Goal: Task Accomplishment & Management: Manage account settings

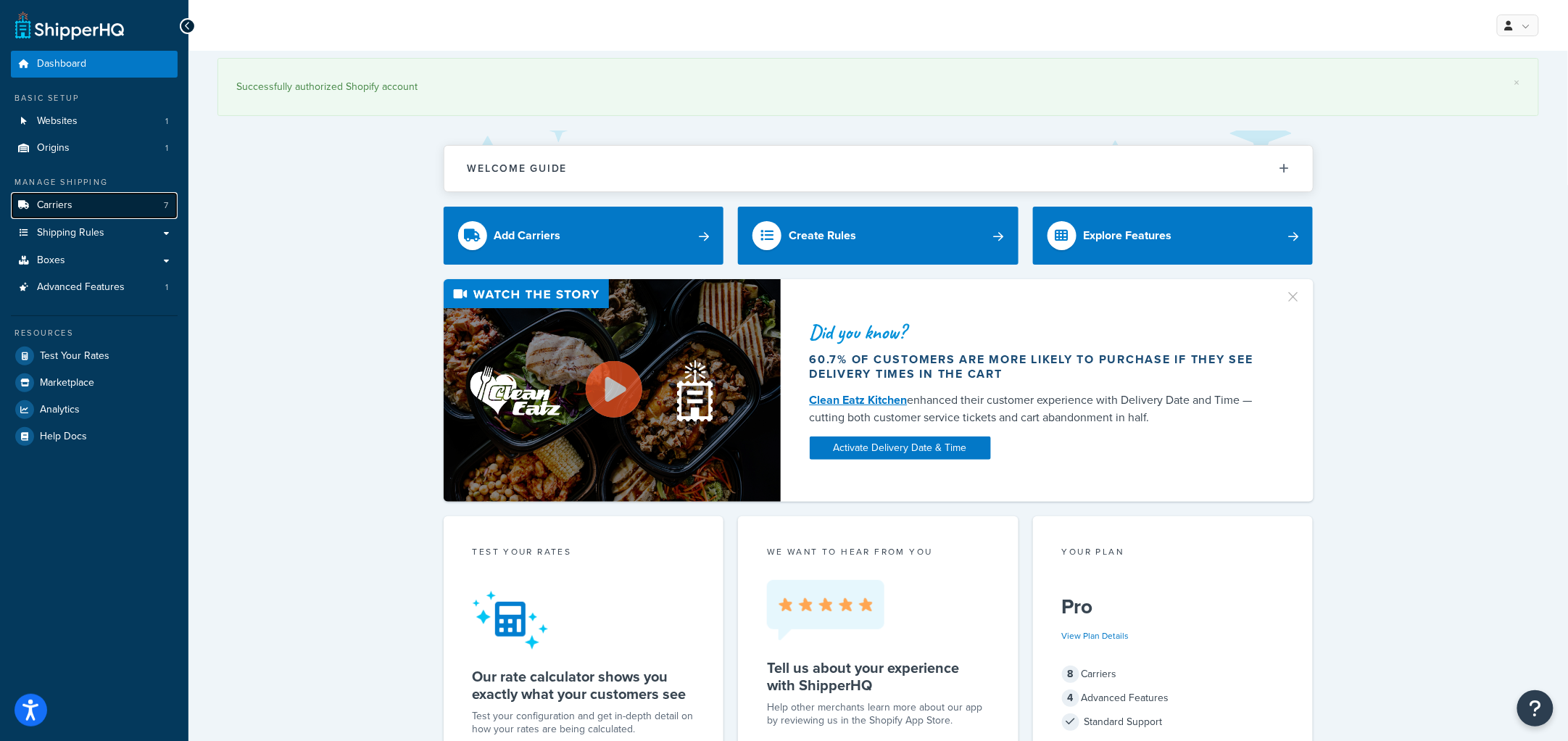
click at [70, 211] on link "Carriers 7" at bounding box center [94, 205] width 167 height 27
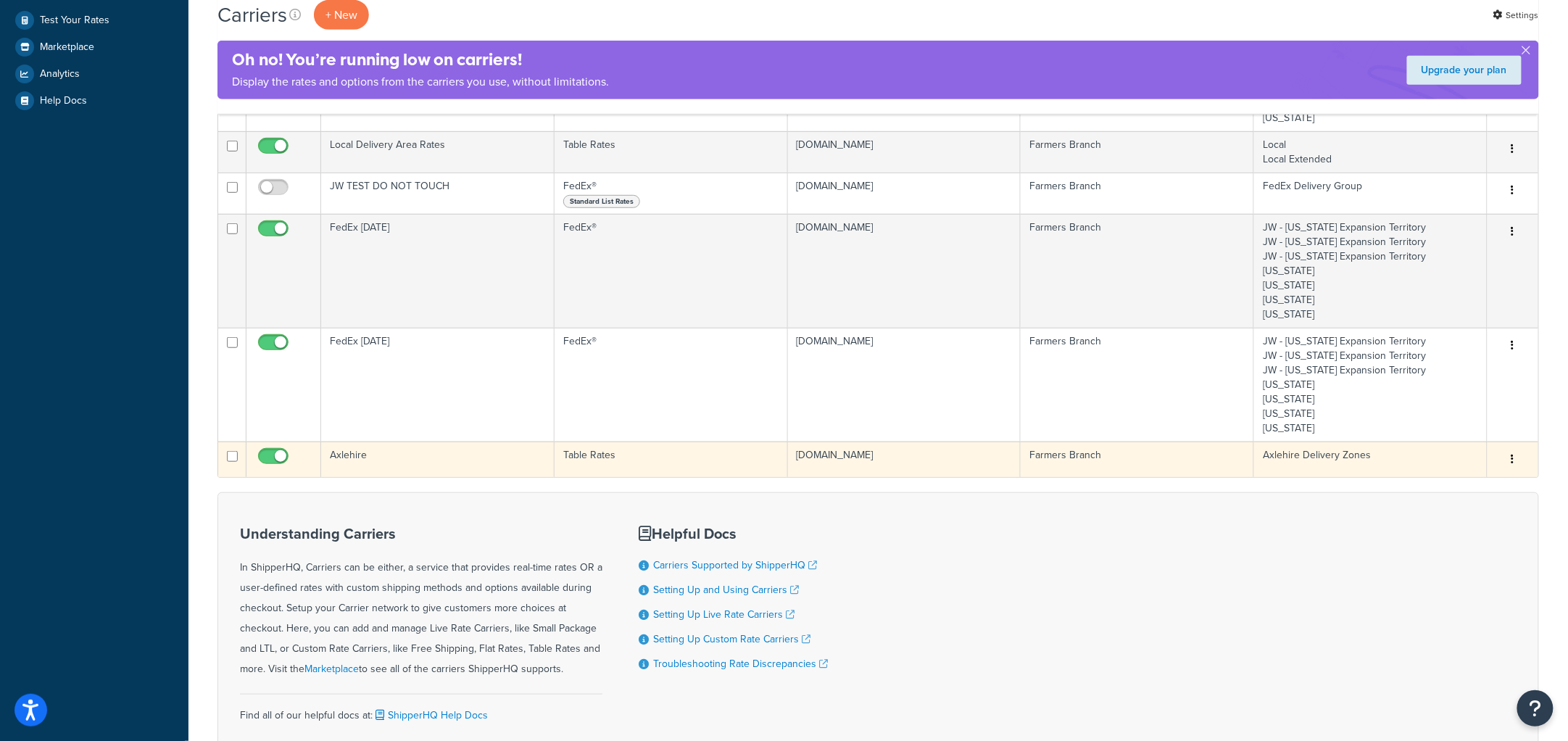
scroll to position [180, 0]
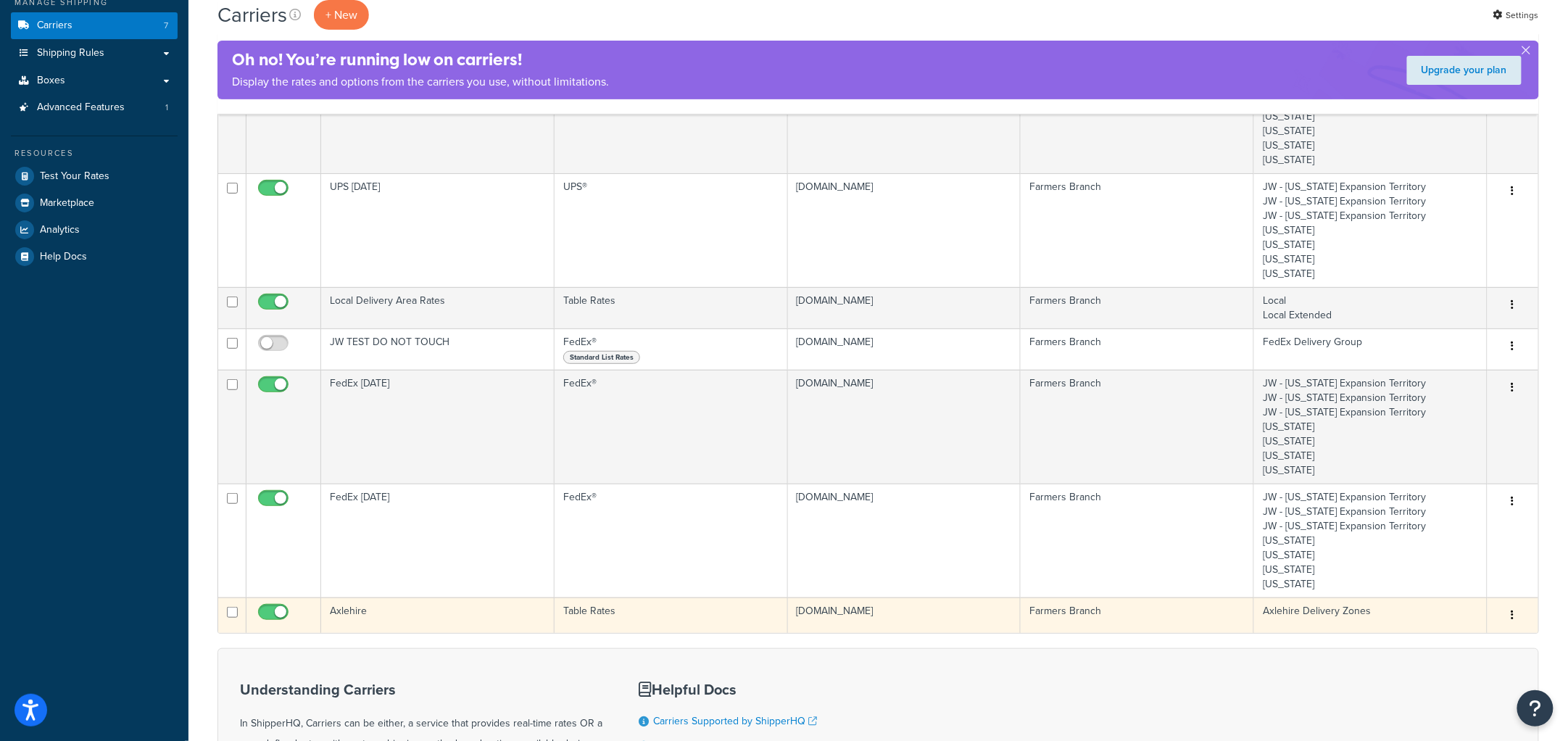
click at [445, 618] on td "Axlehire" at bounding box center [438, 615] width 233 height 35
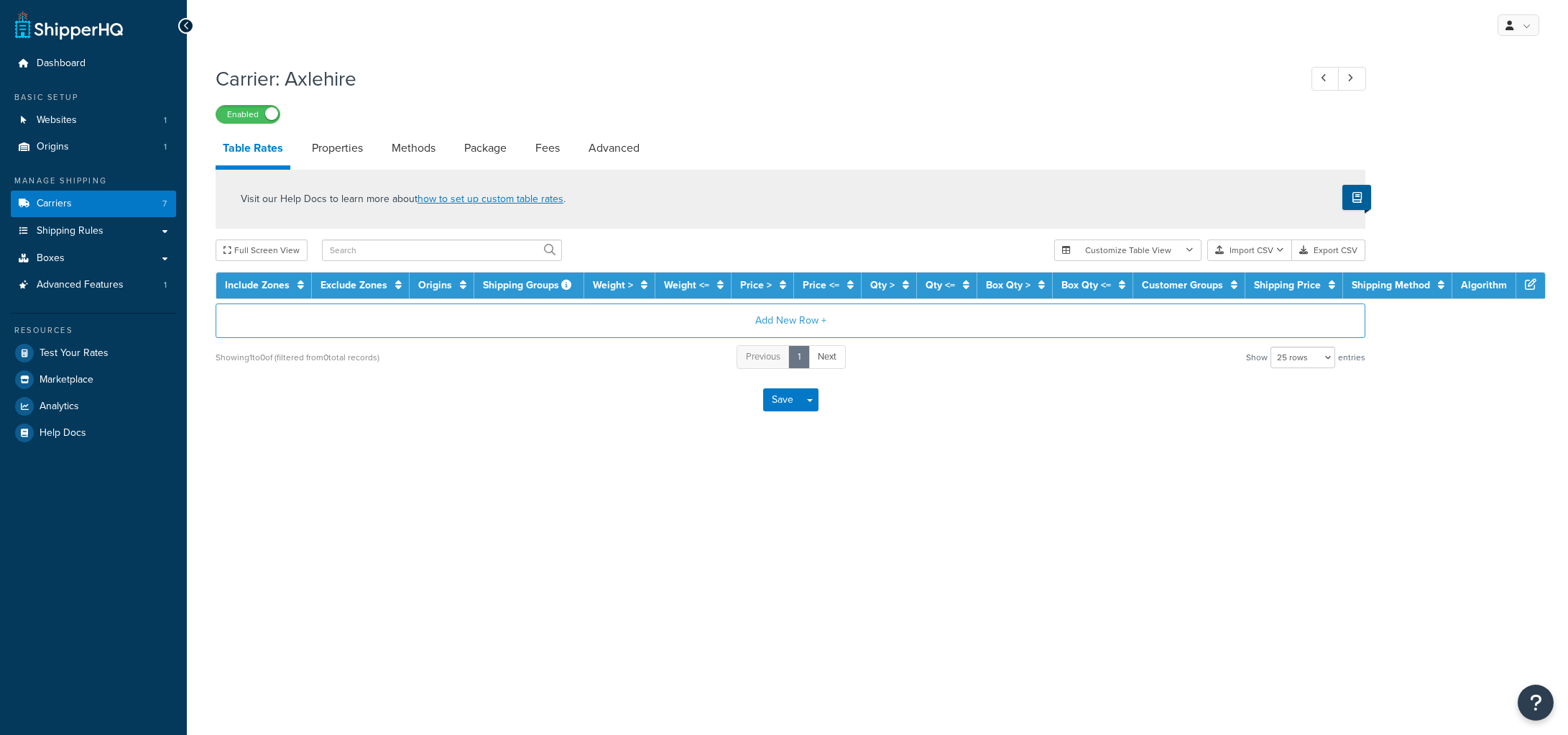
select select "25"
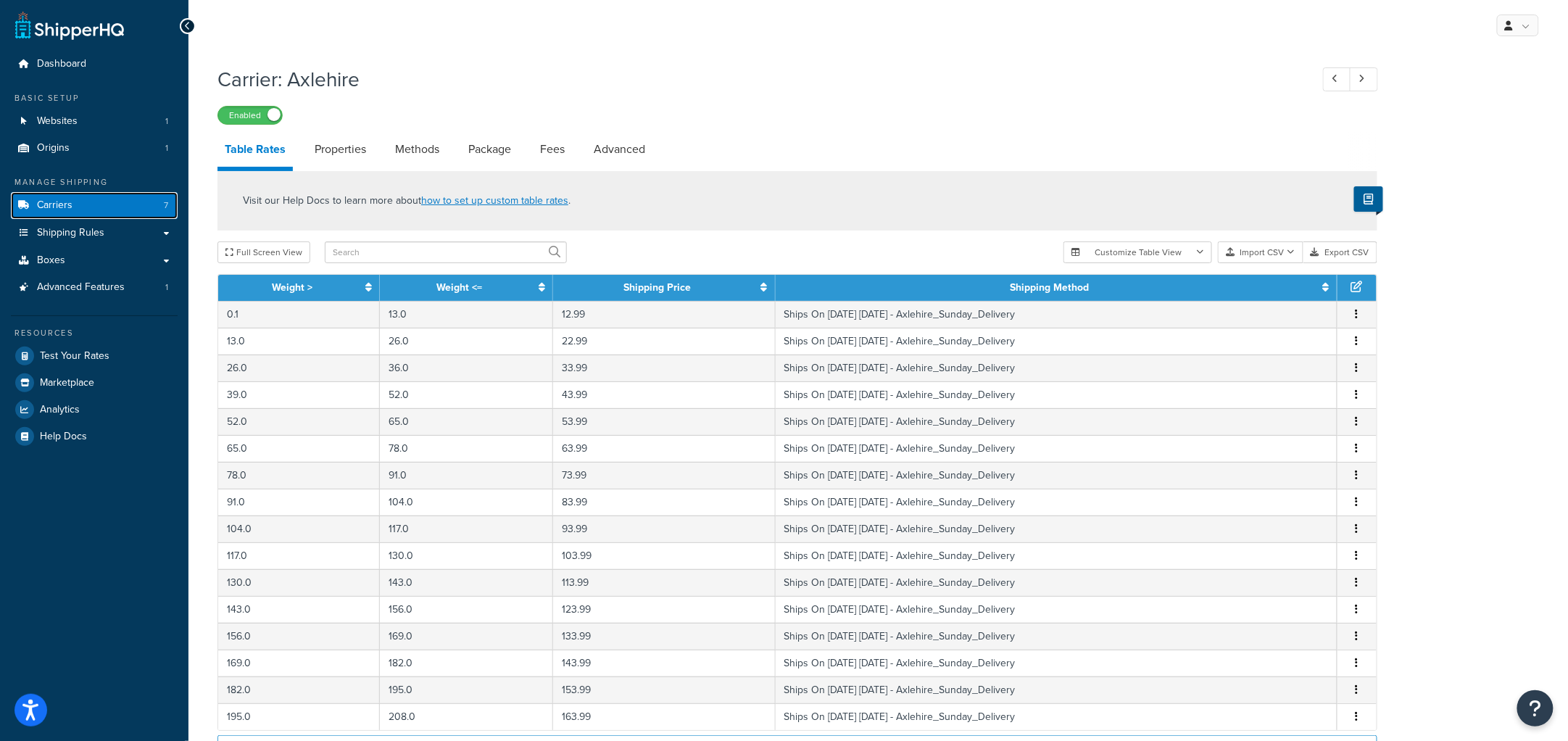
click at [77, 204] on link "Carriers 7" at bounding box center [94, 205] width 167 height 27
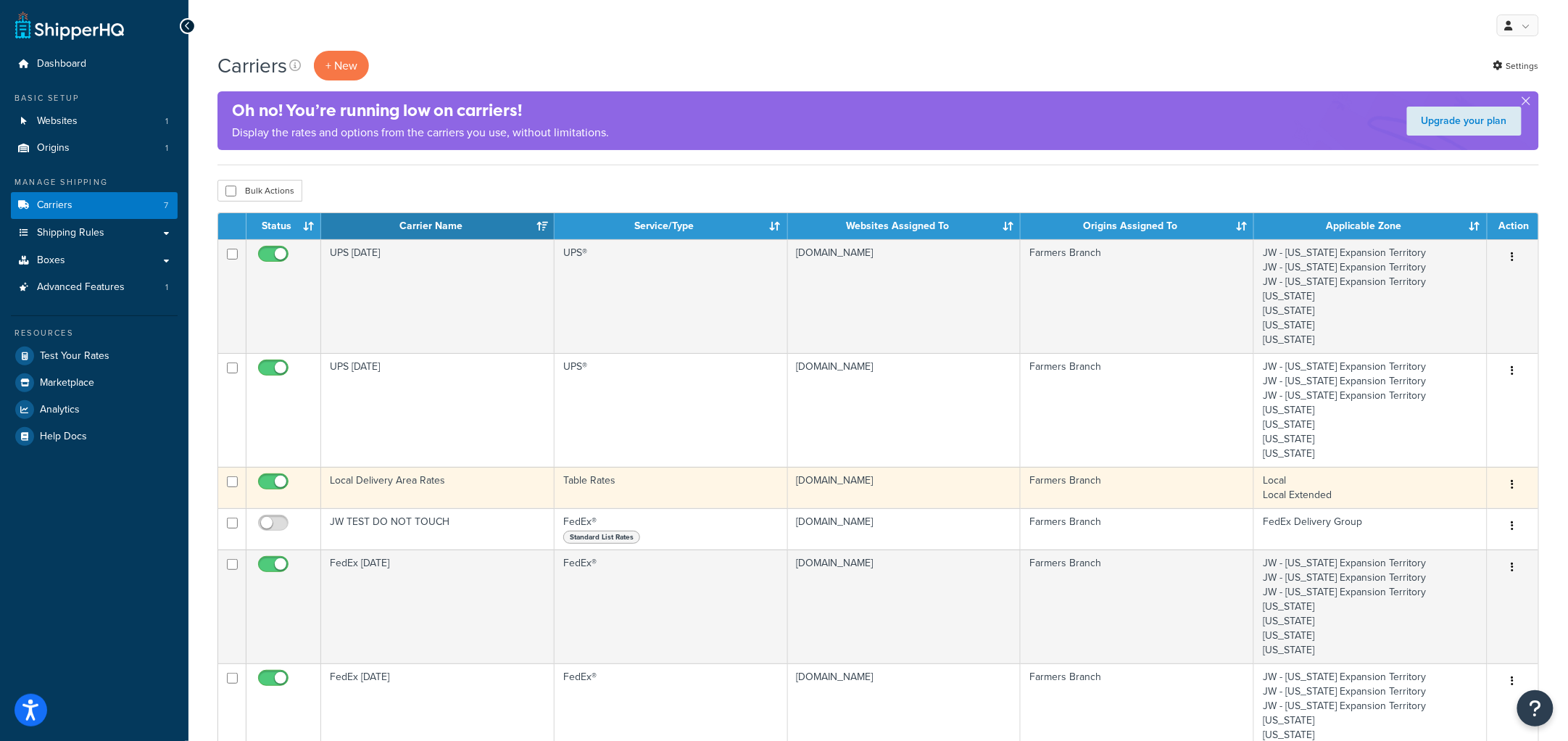
click at [475, 501] on td "Local Delivery Area Rates" at bounding box center [438, 487] width 233 height 41
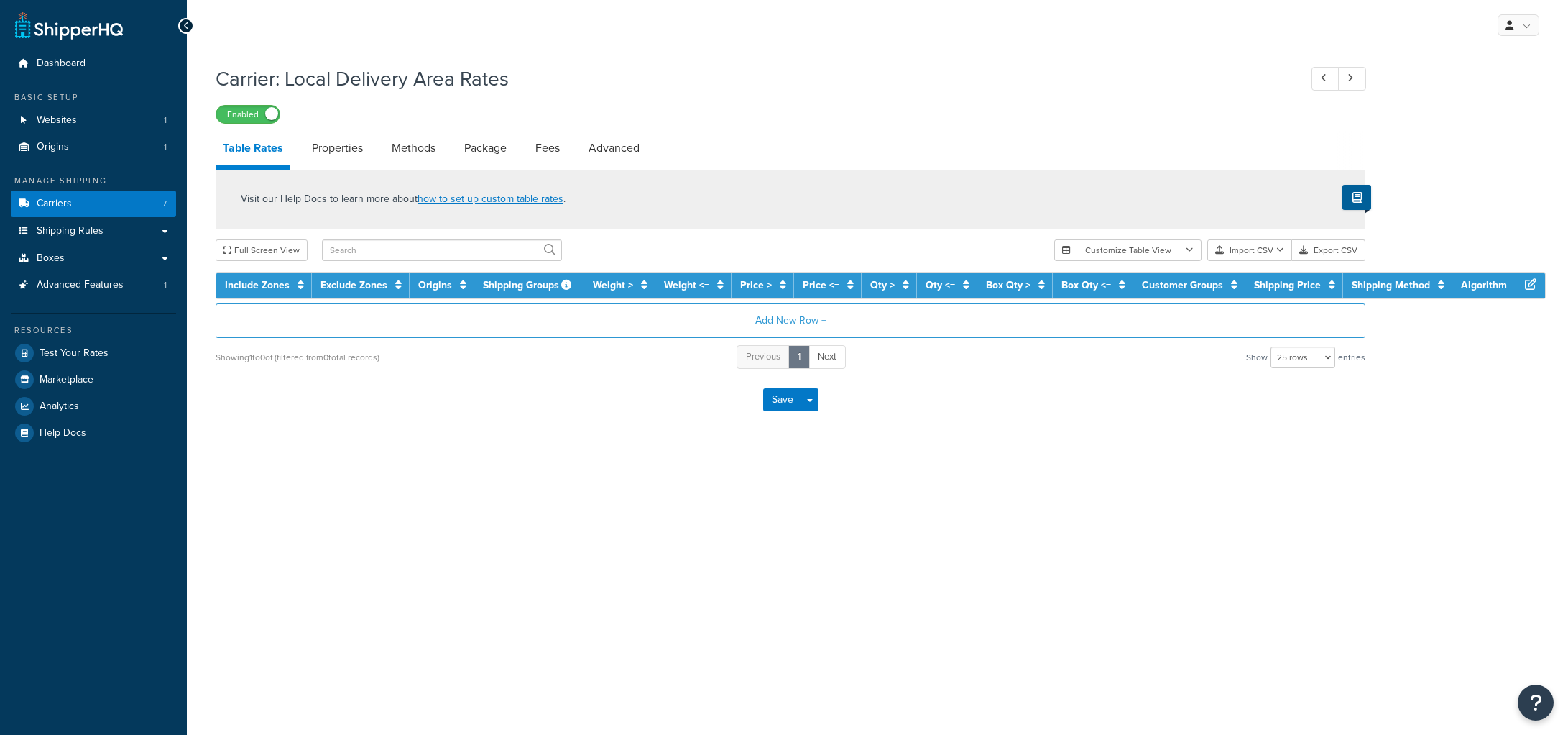
select select "25"
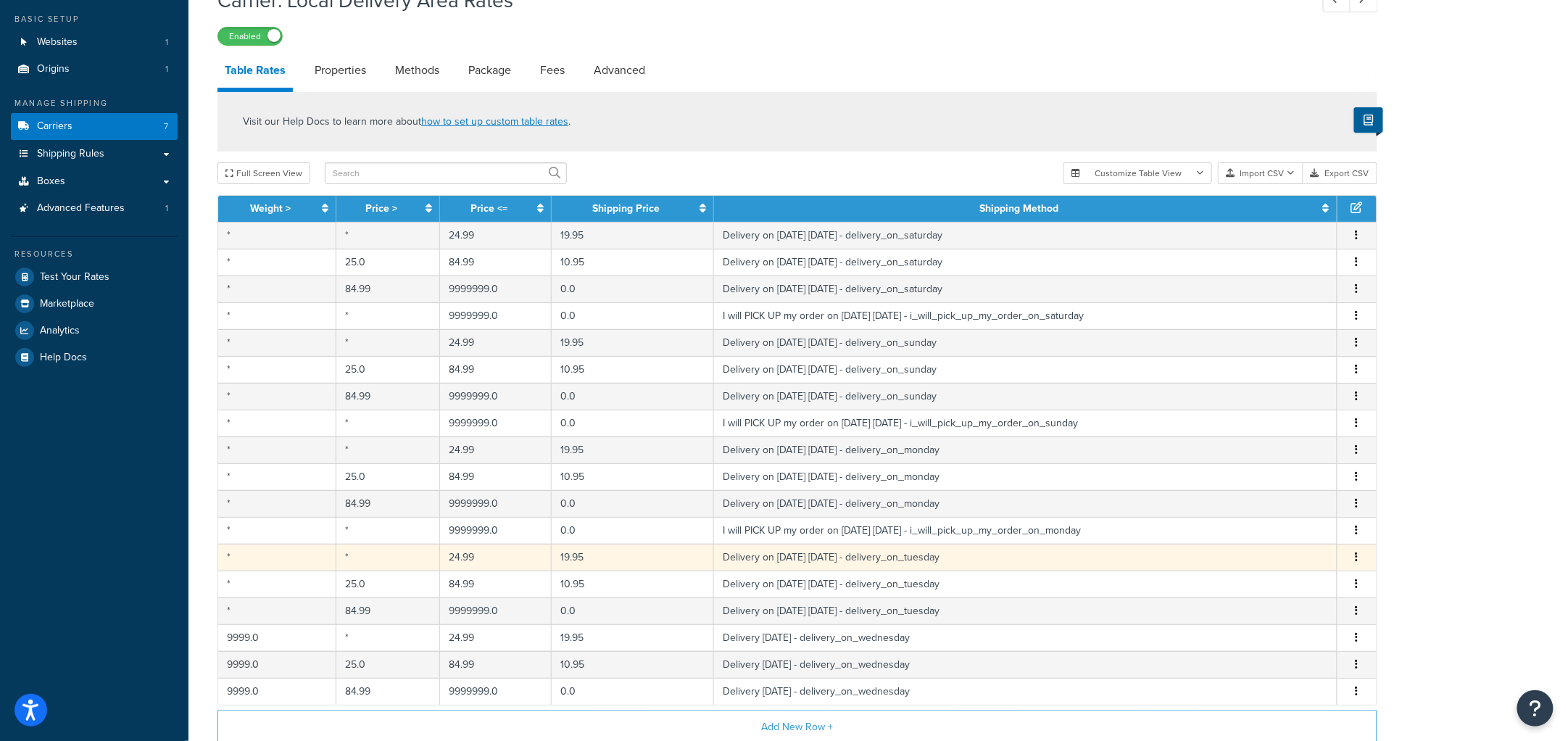
scroll to position [89, 0]
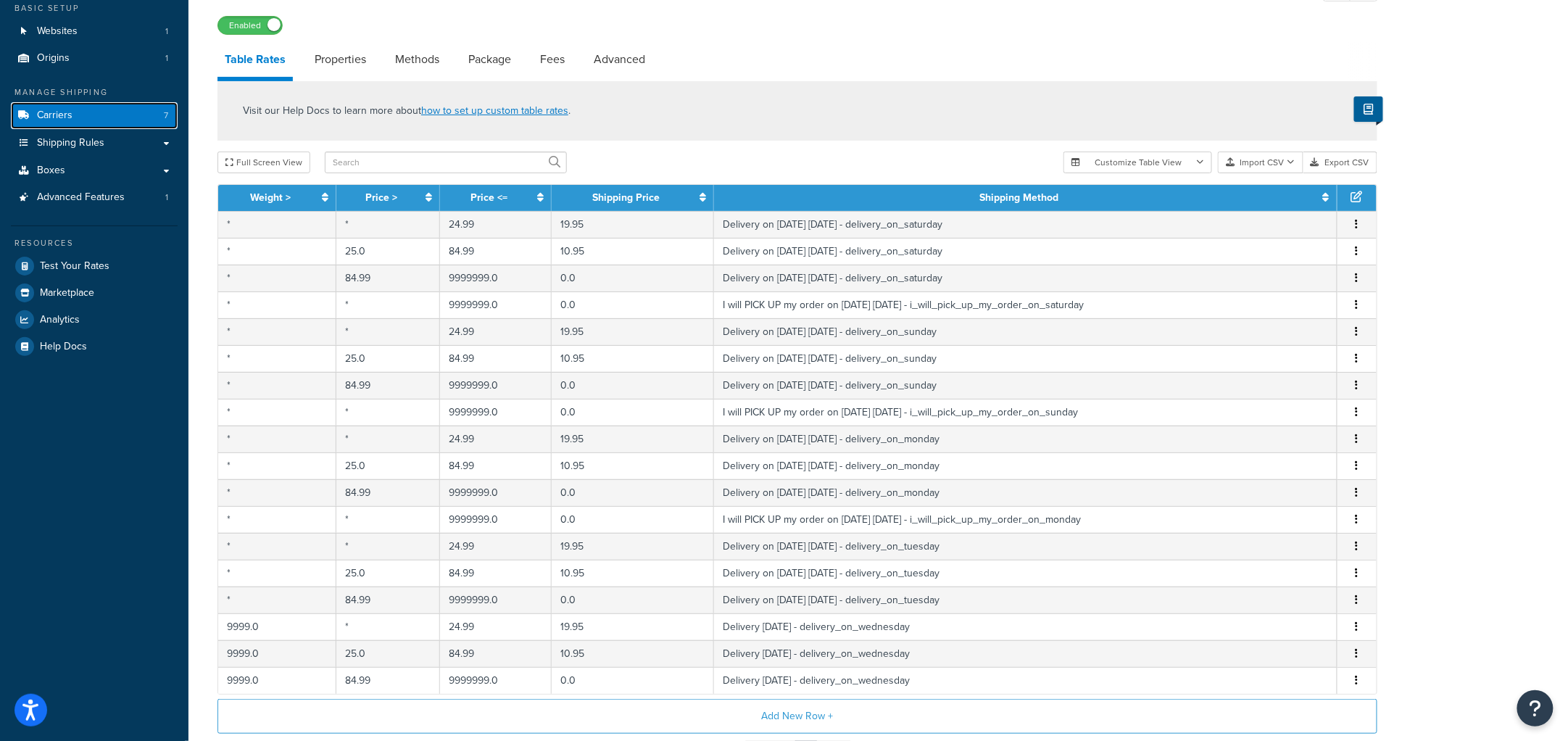
click at [89, 122] on link "Carriers 7" at bounding box center [94, 116] width 167 height 27
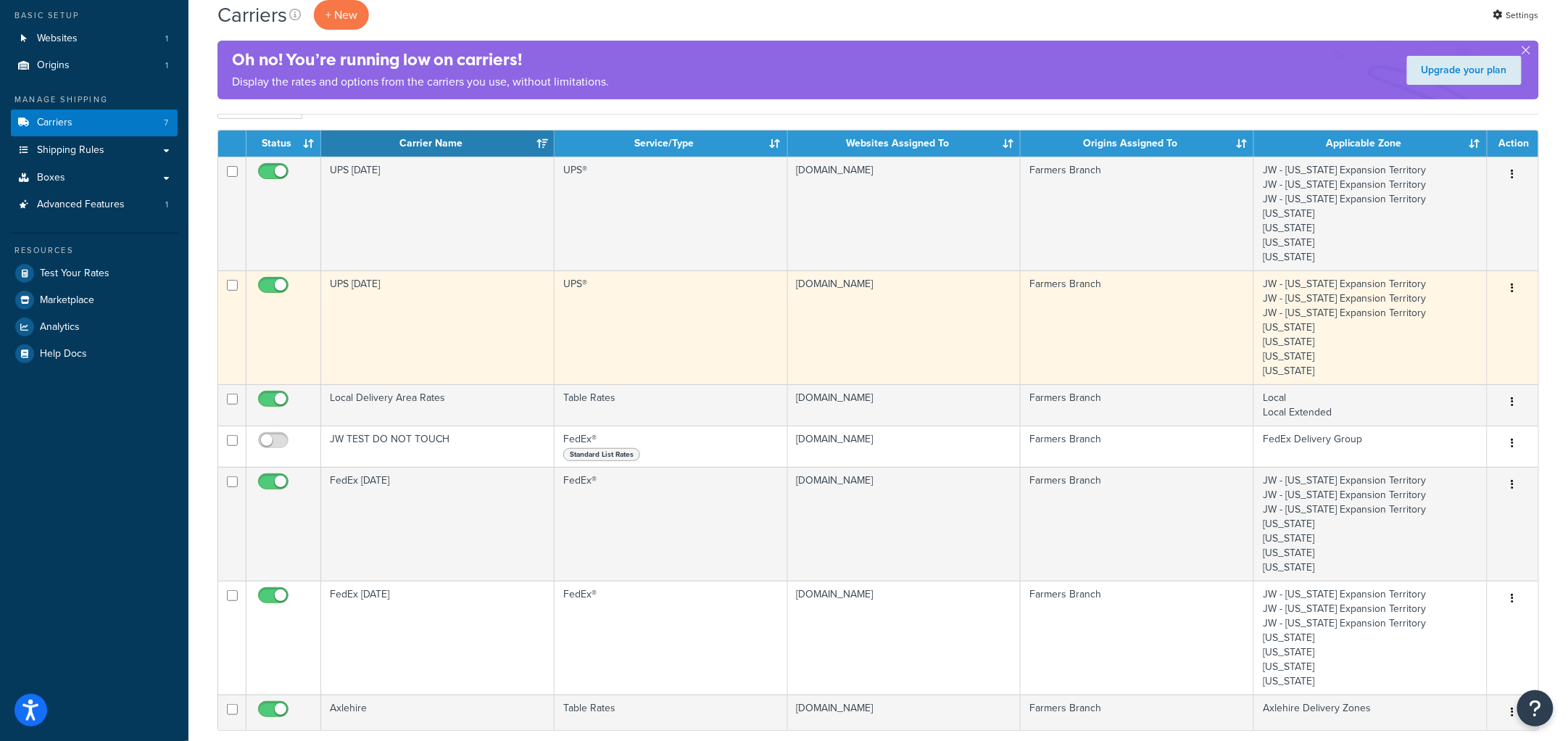
scroll to position [271, 0]
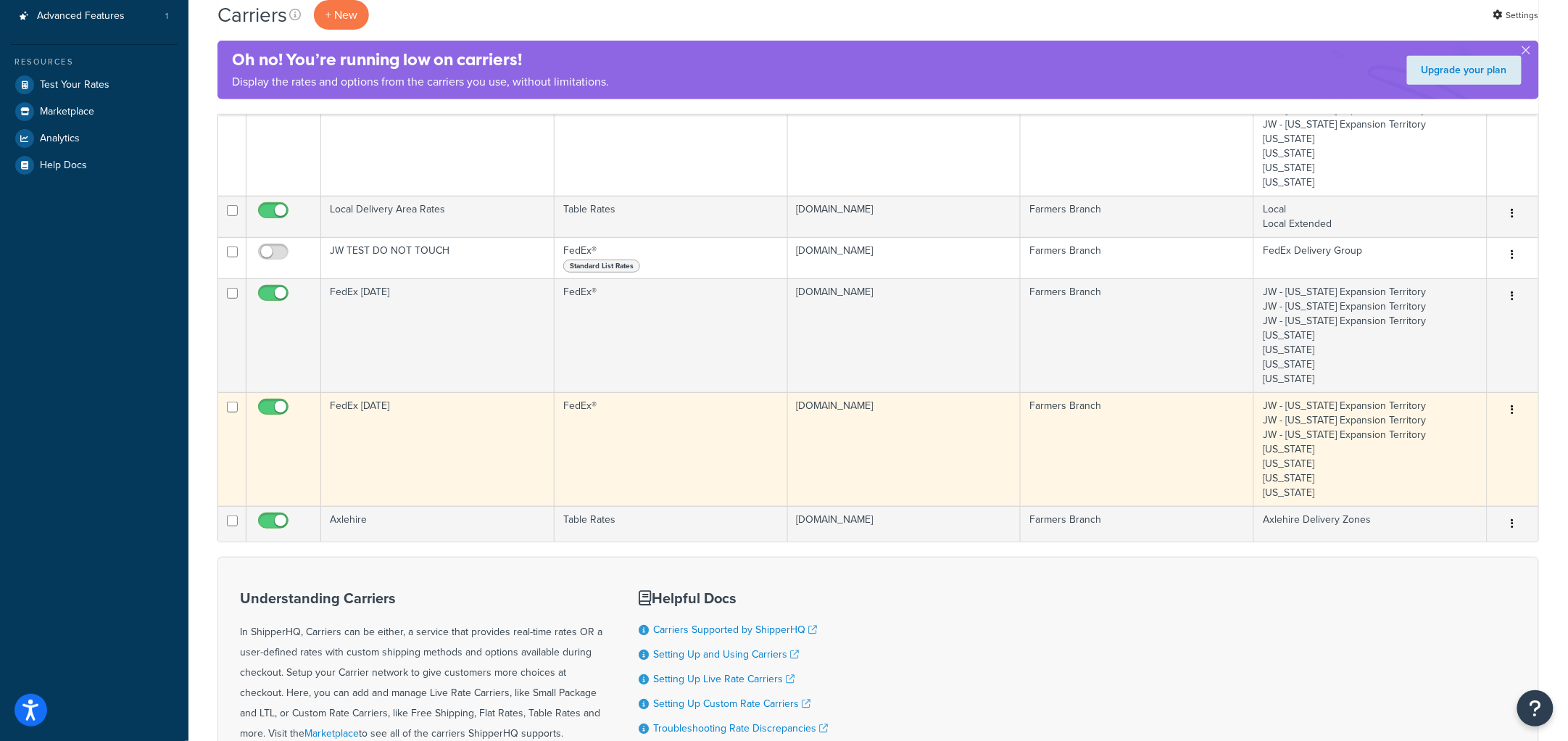
click at [395, 438] on td "FedEx Monday" at bounding box center [438, 449] width 233 height 114
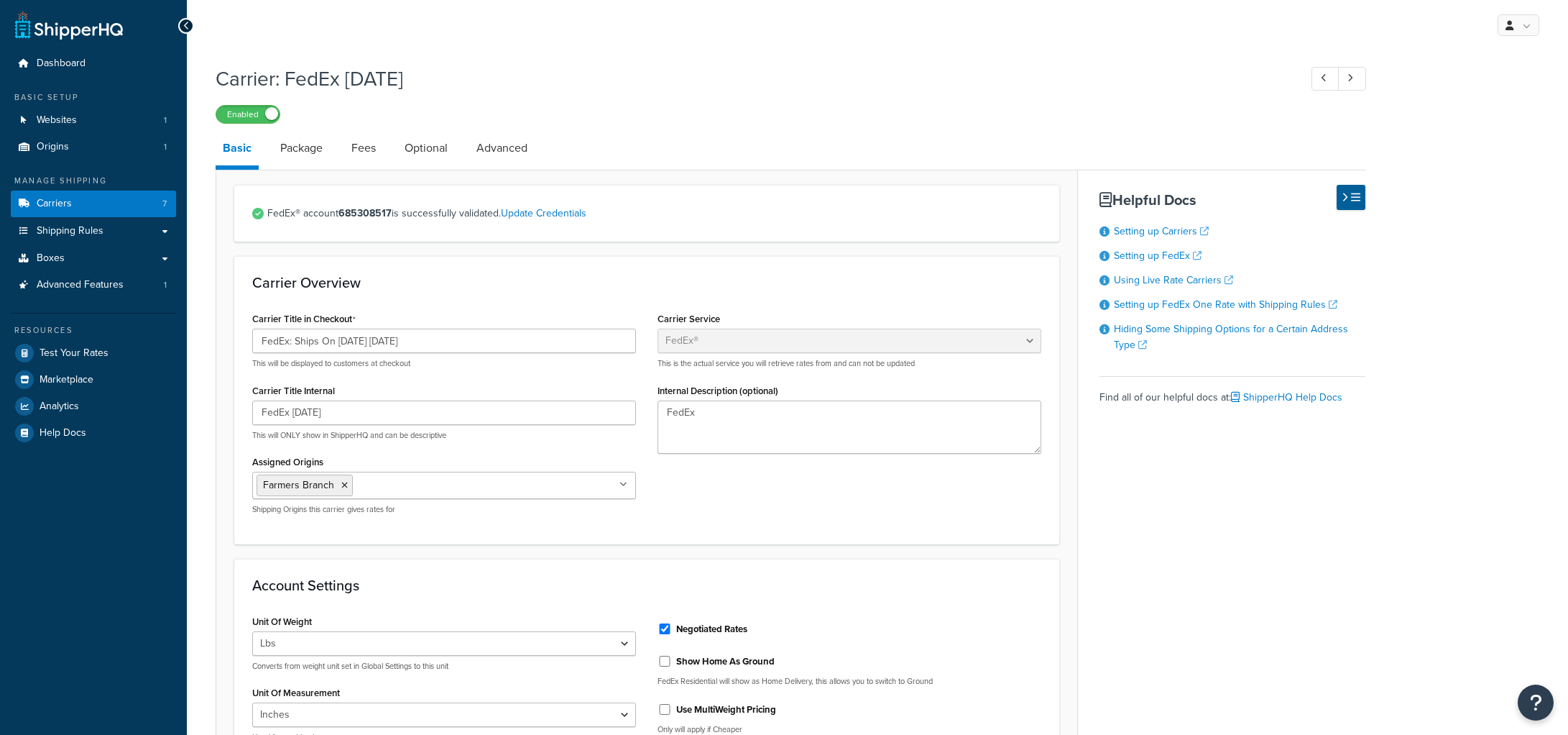
select select "fedEx"
select select "REGULAR_PICKUP"
select select "YOUR_PACKAGING"
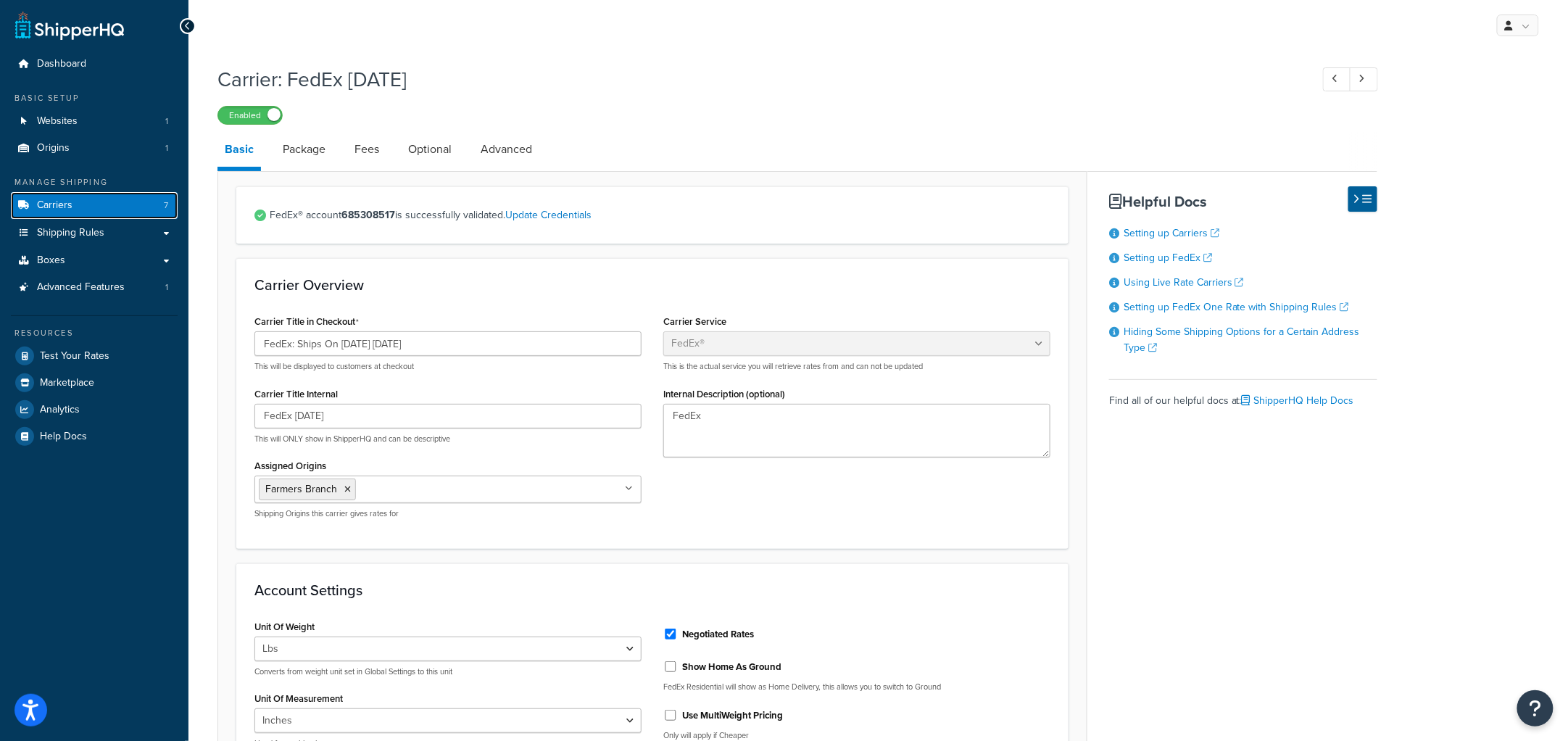
click at [98, 198] on link "Carriers 7" at bounding box center [94, 205] width 167 height 27
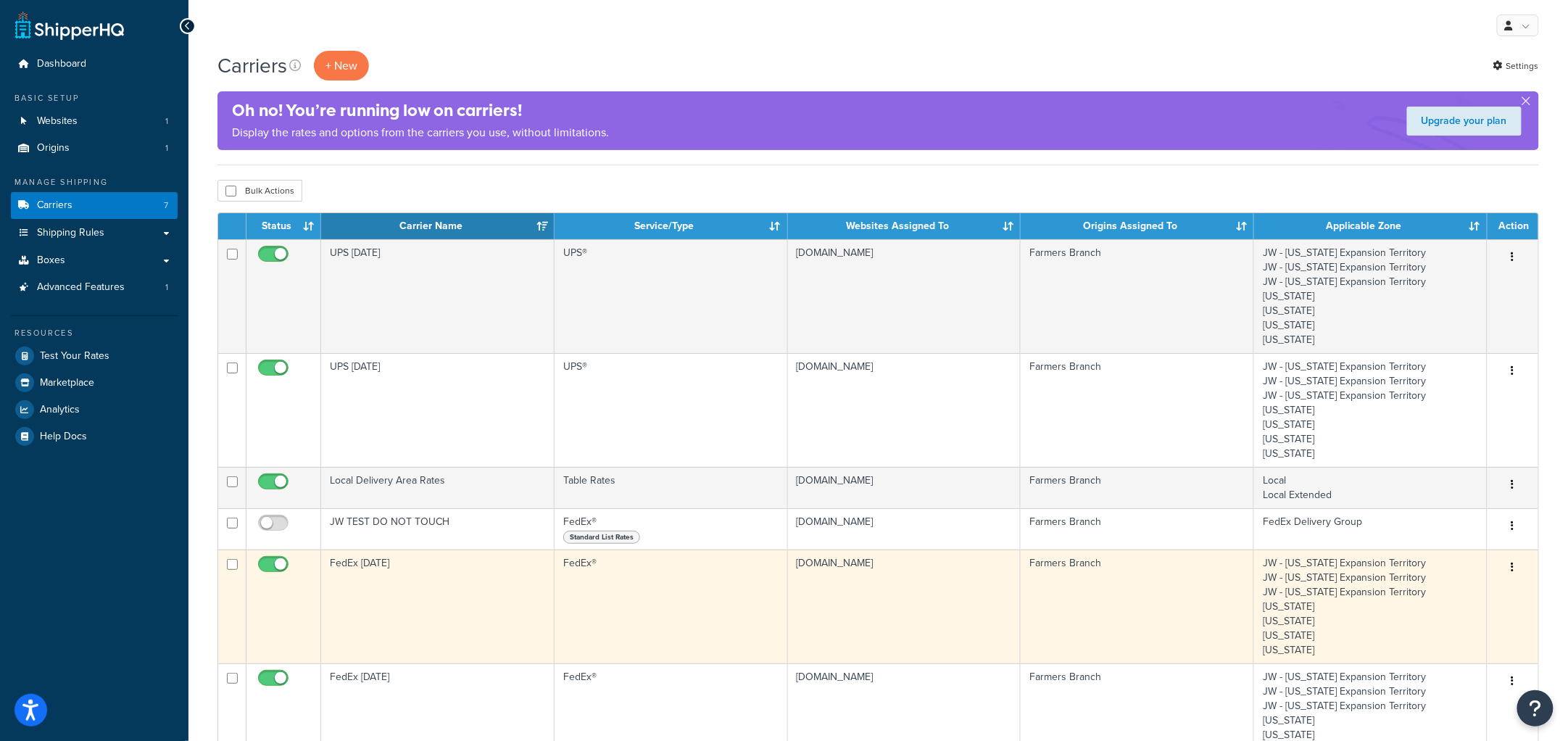
click at [433, 597] on td "FedEx [DATE]" at bounding box center [438, 606] width 233 height 114
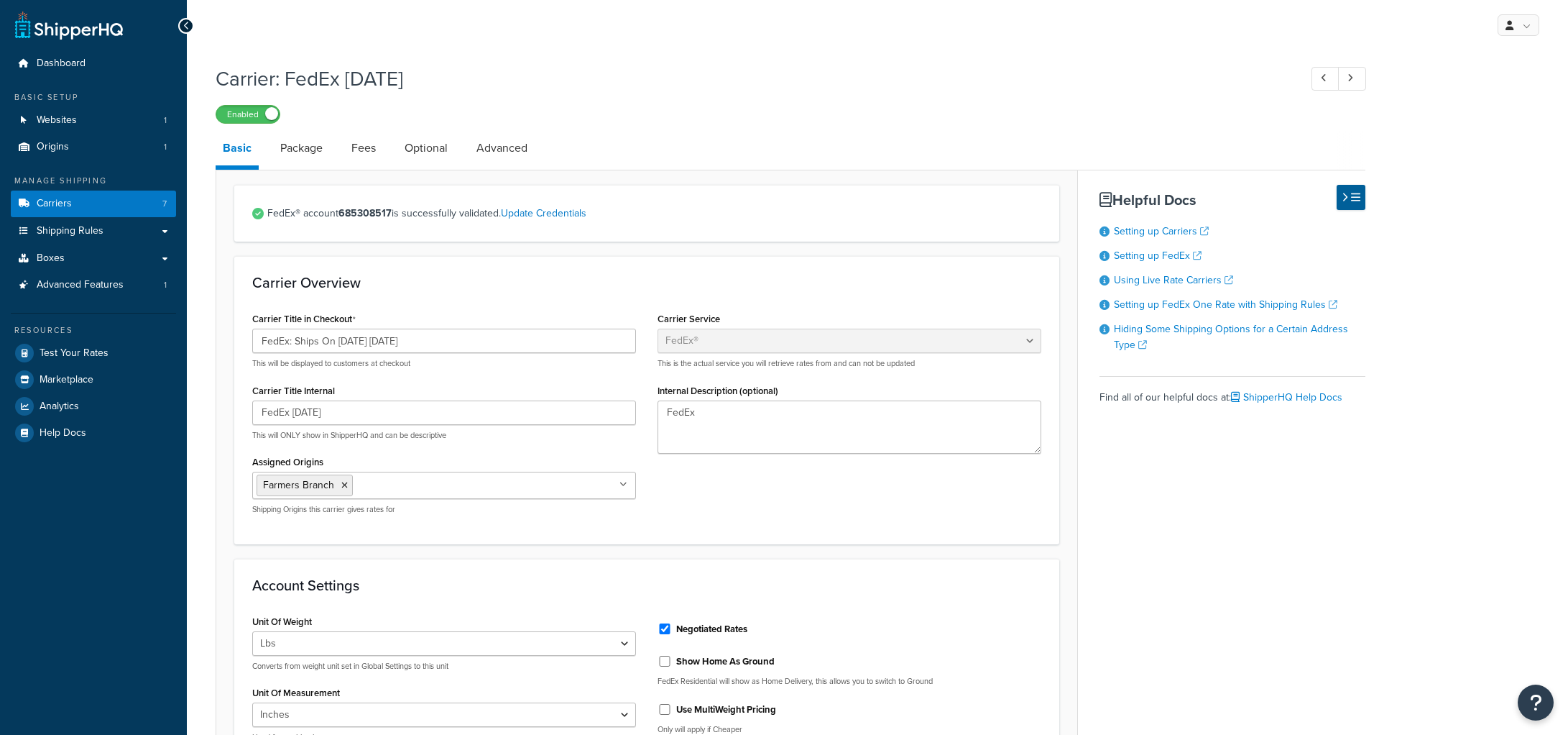
select select "fedEx"
select select "REGULAR_PICKUP"
select select "YOUR_PACKAGING"
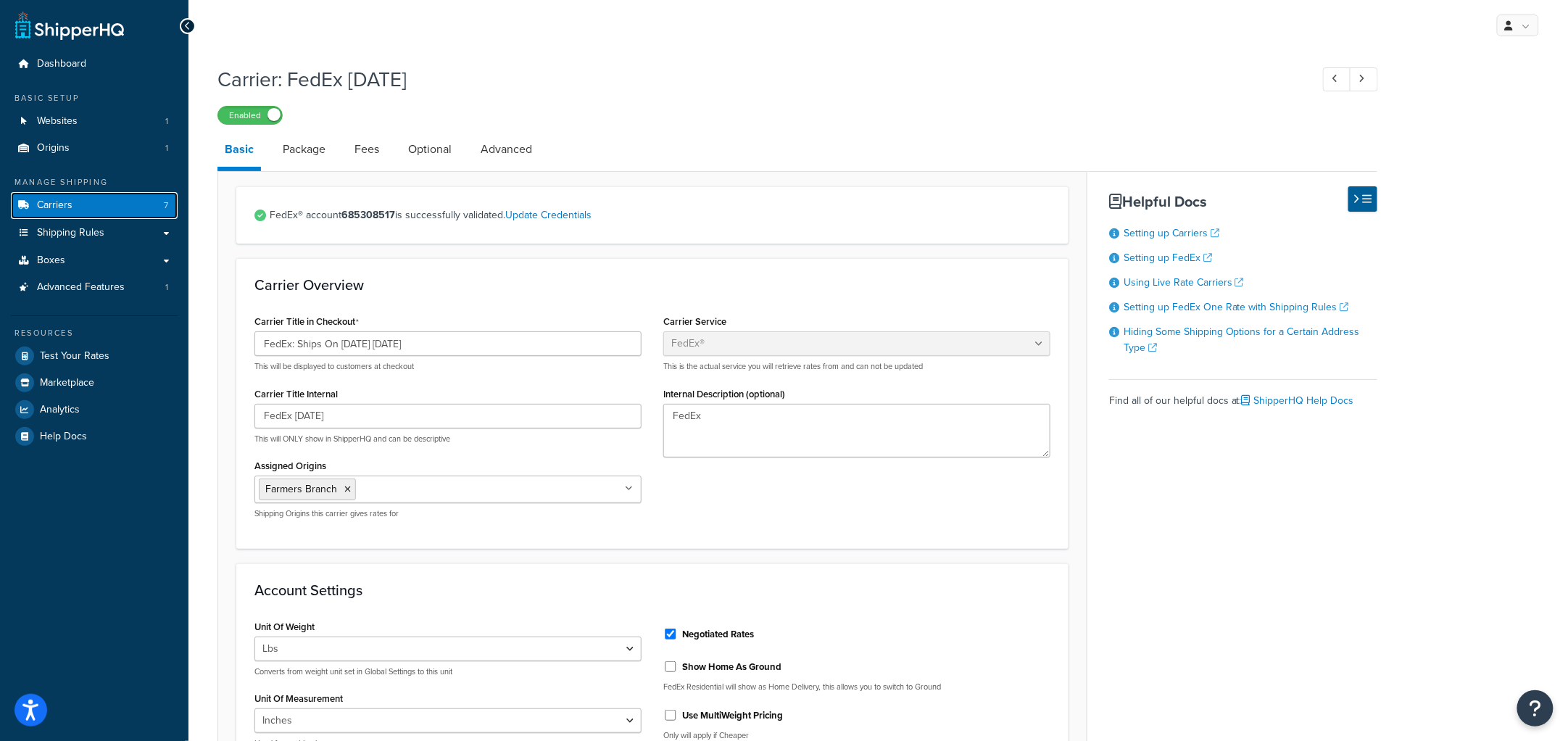
click at [86, 193] on link "Carriers 7" at bounding box center [94, 205] width 167 height 27
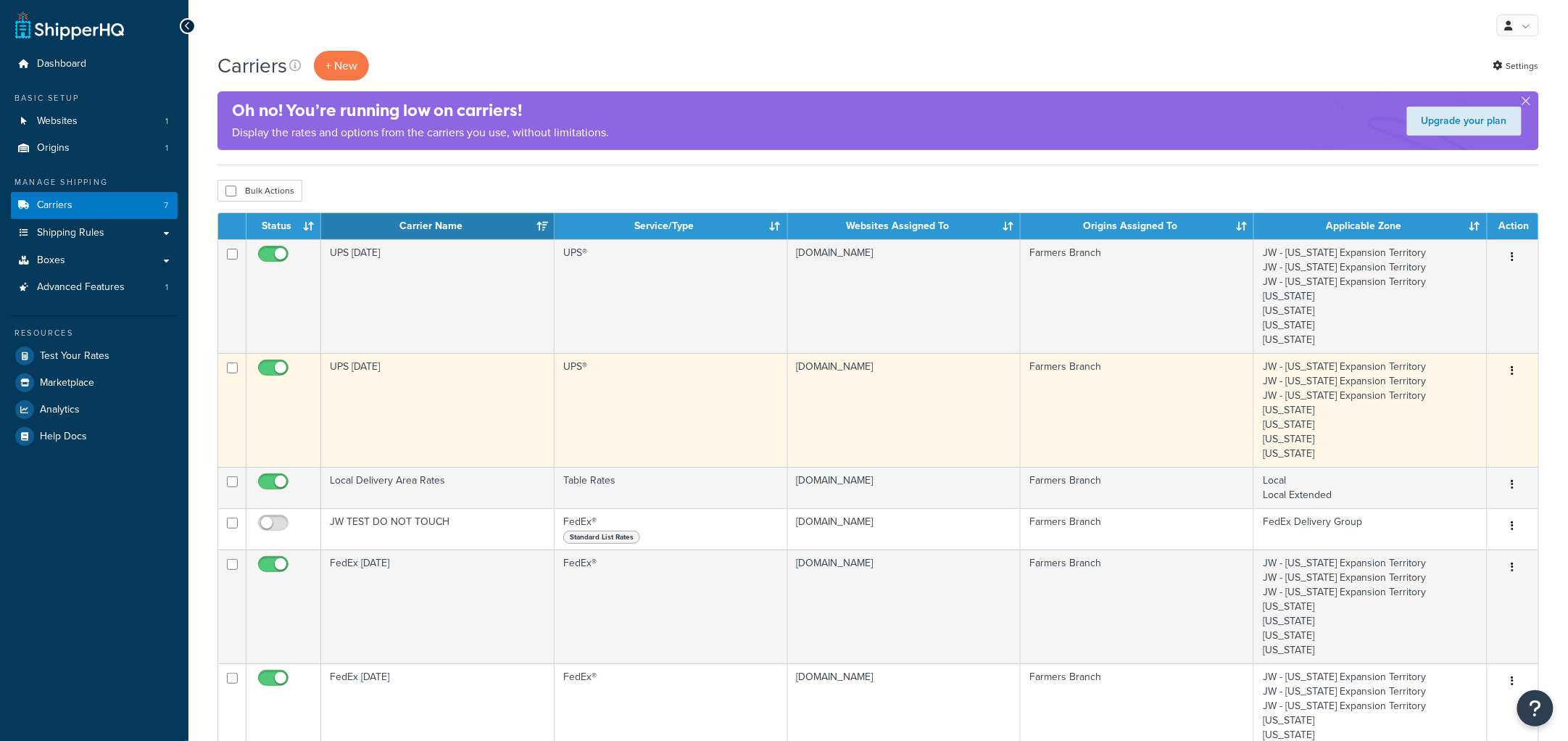
click at [380, 403] on td "UPS [DATE]" at bounding box center [438, 410] width 233 height 114
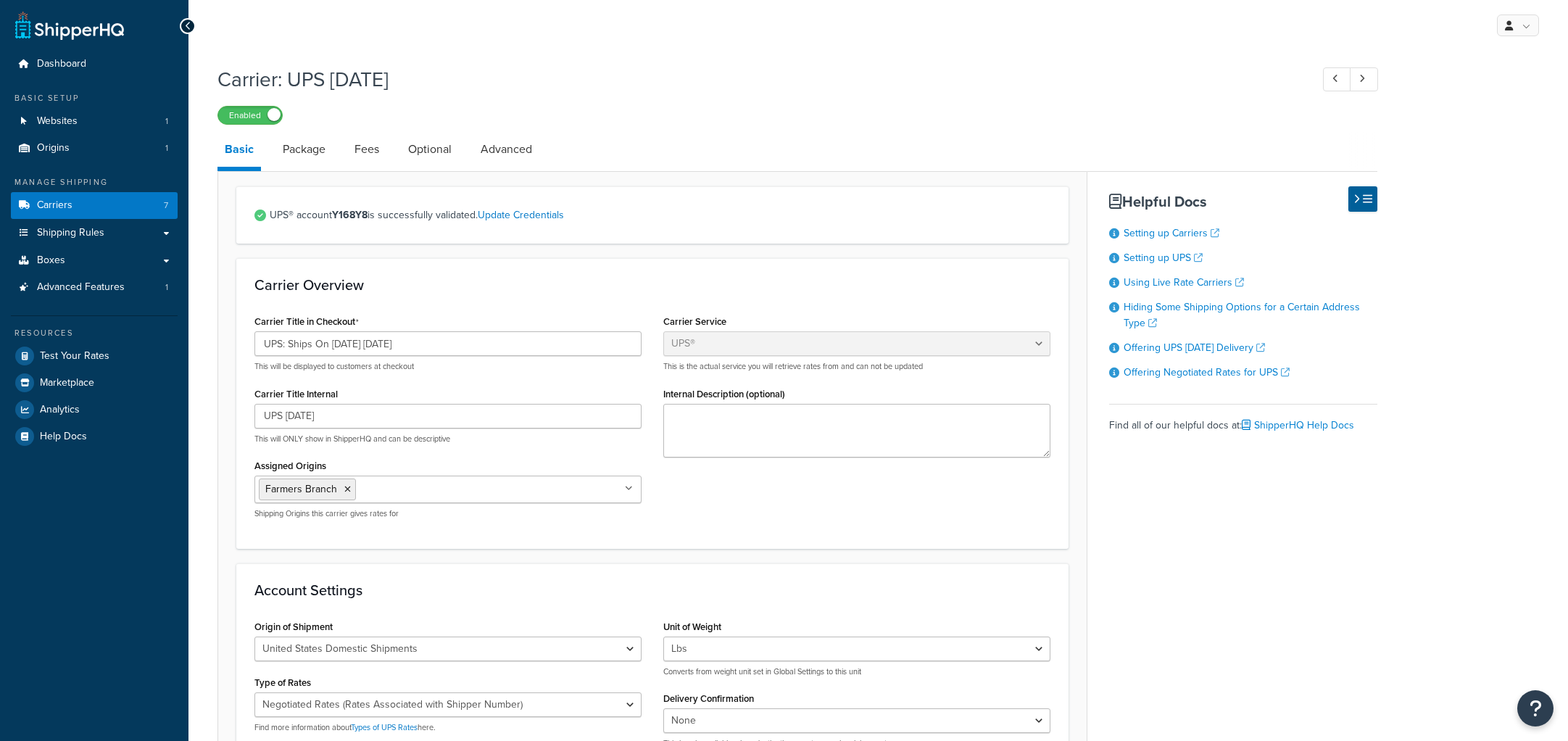
select select "ups"
click at [93, 207] on link "Carriers 7" at bounding box center [94, 205] width 167 height 27
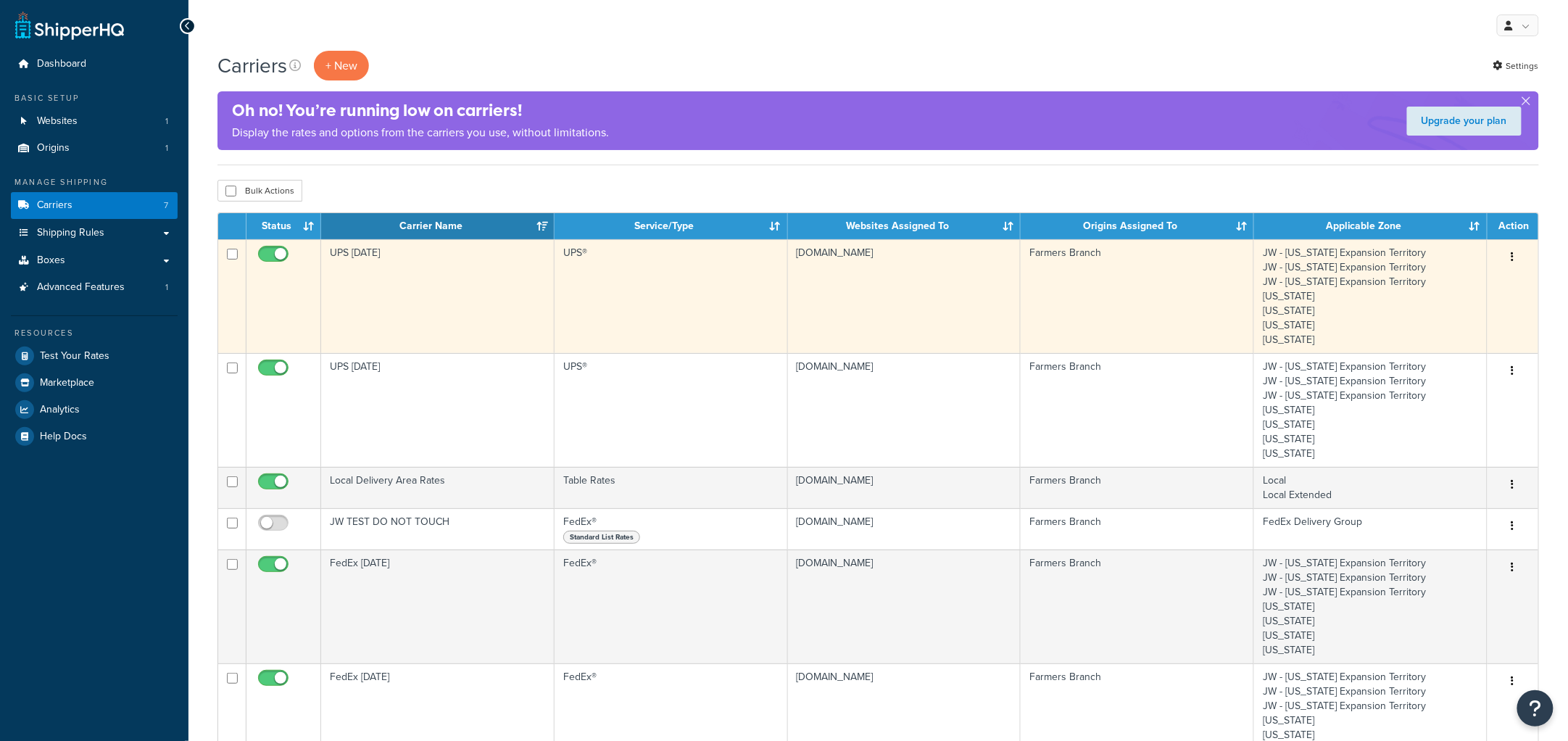
click at [406, 309] on td "UPS [DATE]" at bounding box center [438, 296] width 233 height 114
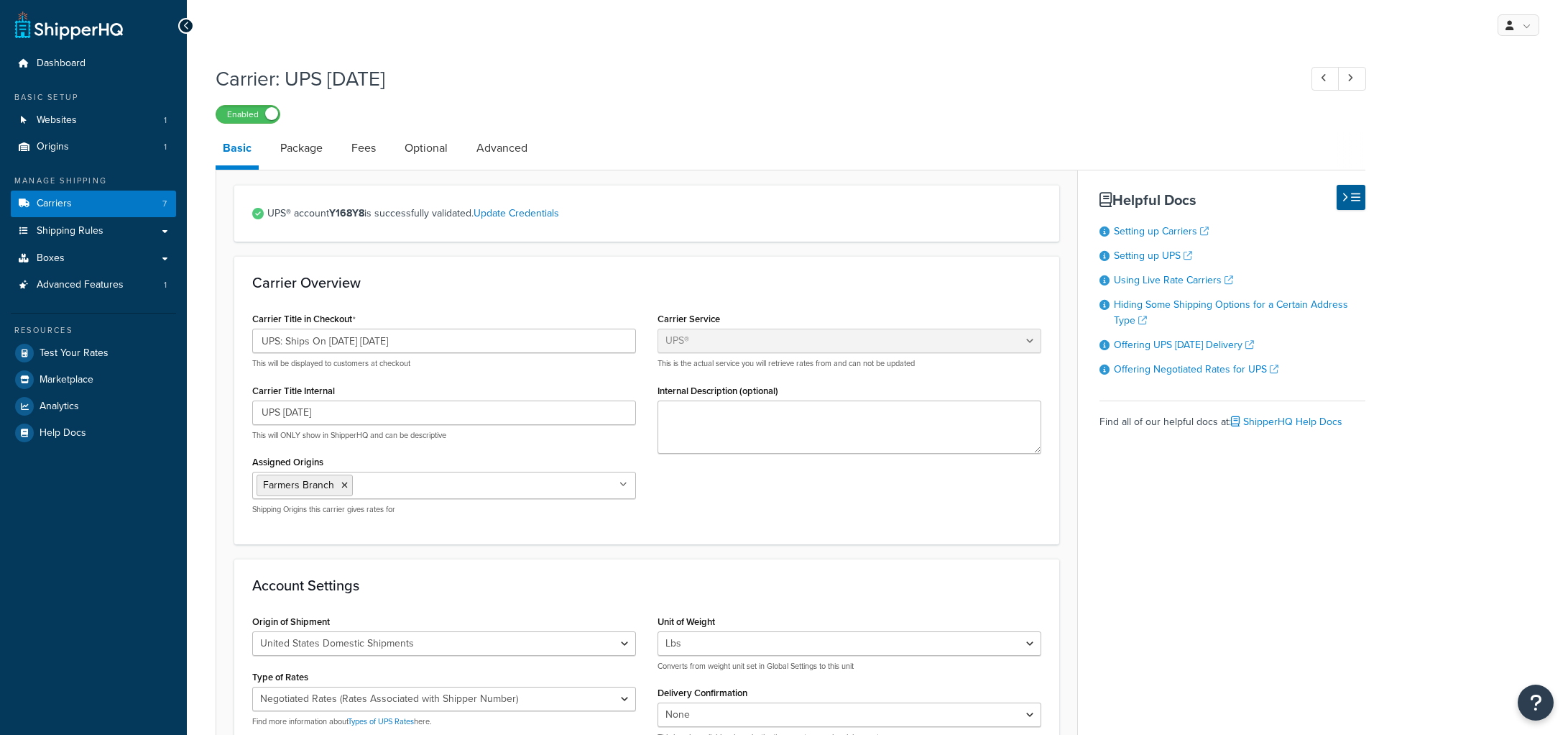
select select "ups"
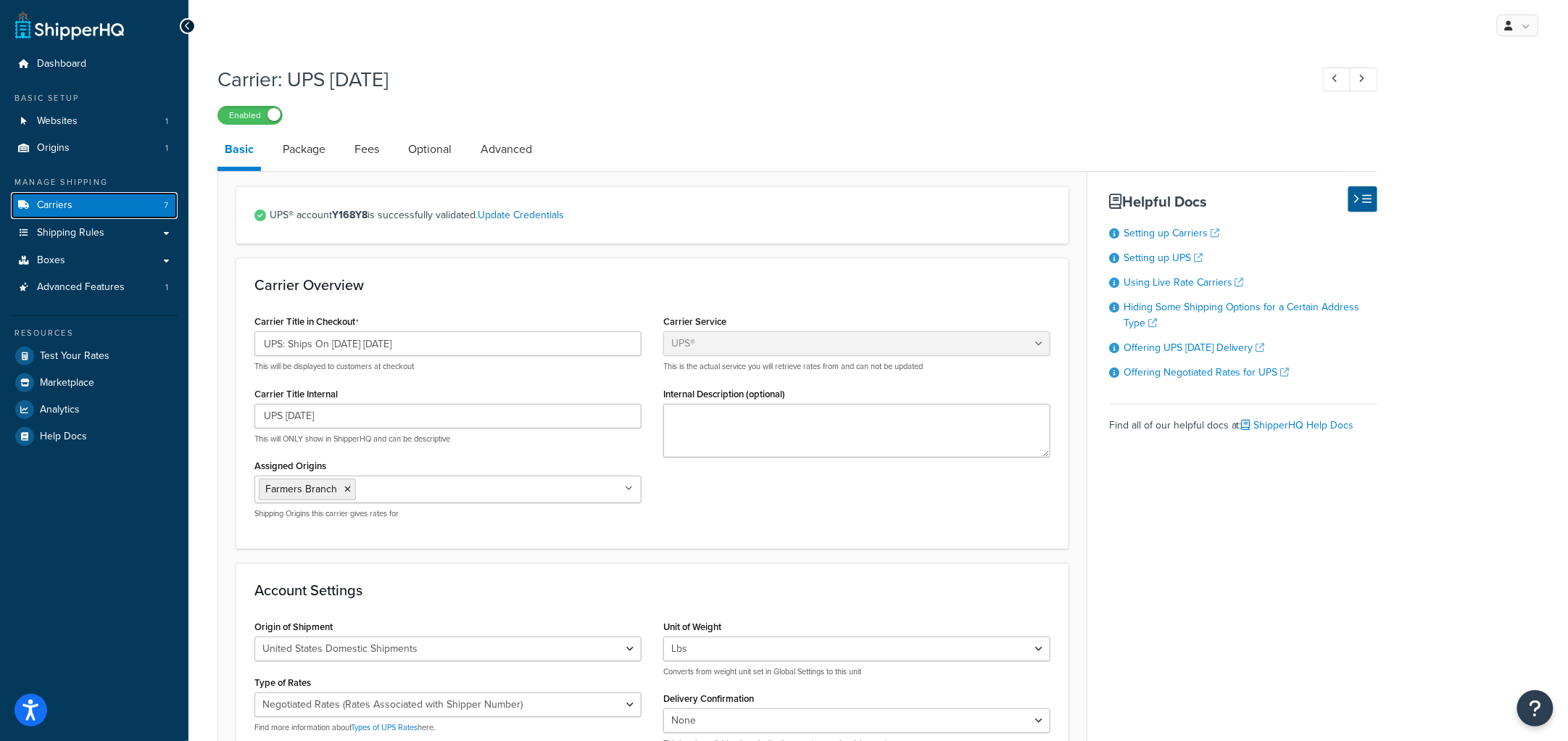
click at [76, 208] on link "Carriers 7" at bounding box center [94, 205] width 167 height 27
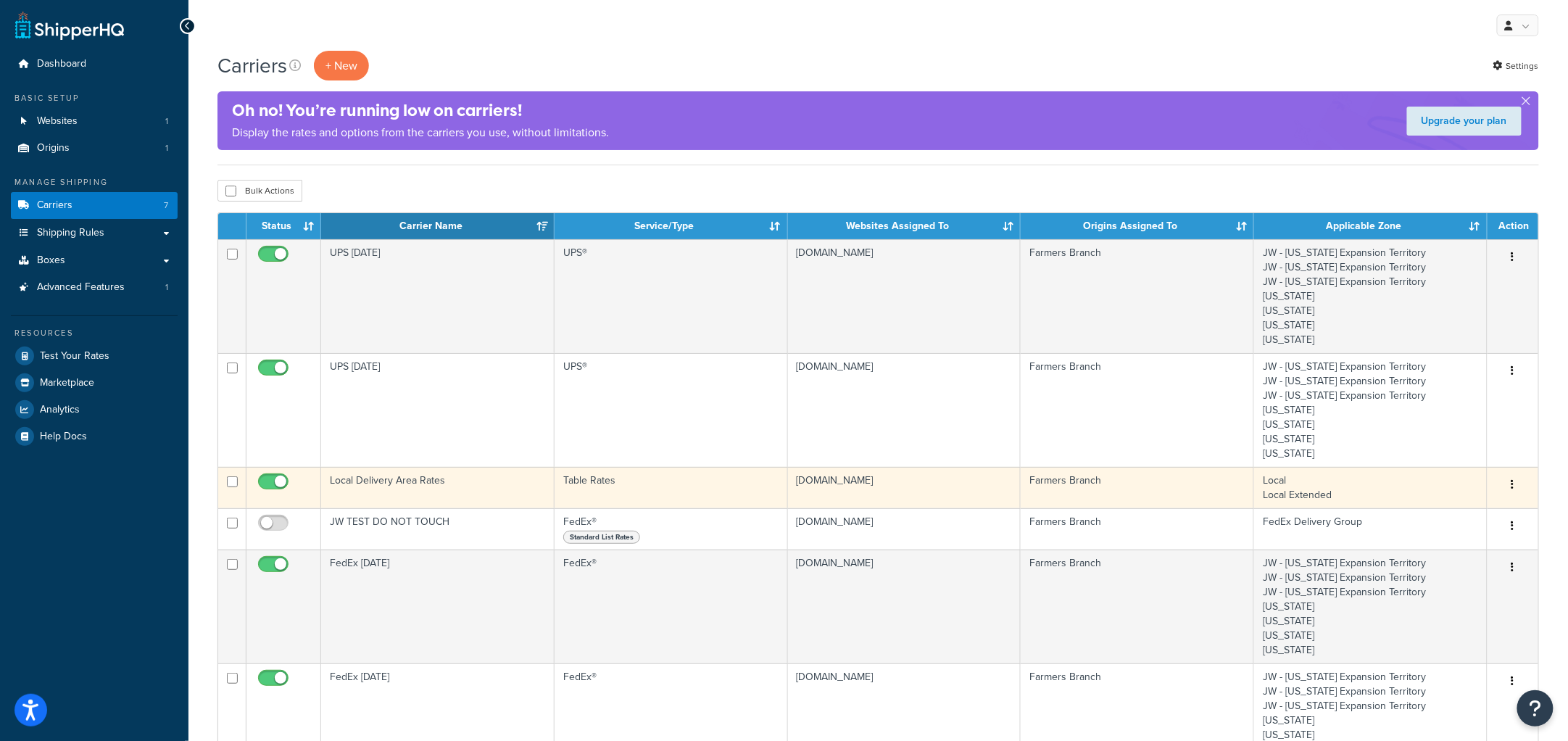
click at [378, 495] on td "Local Delivery Area Rates" at bounding box center [438, 487] width 233 height 41
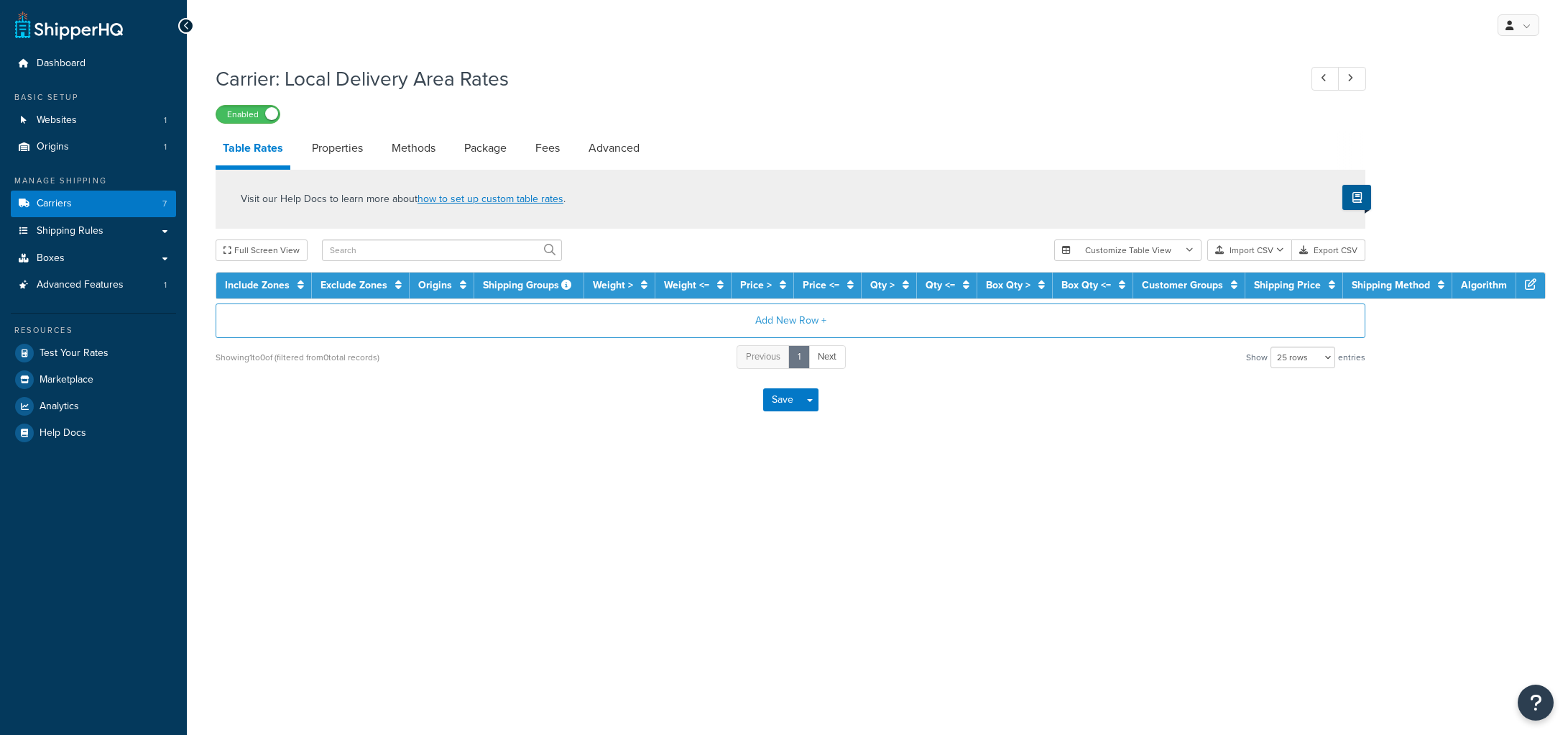
select select "25"
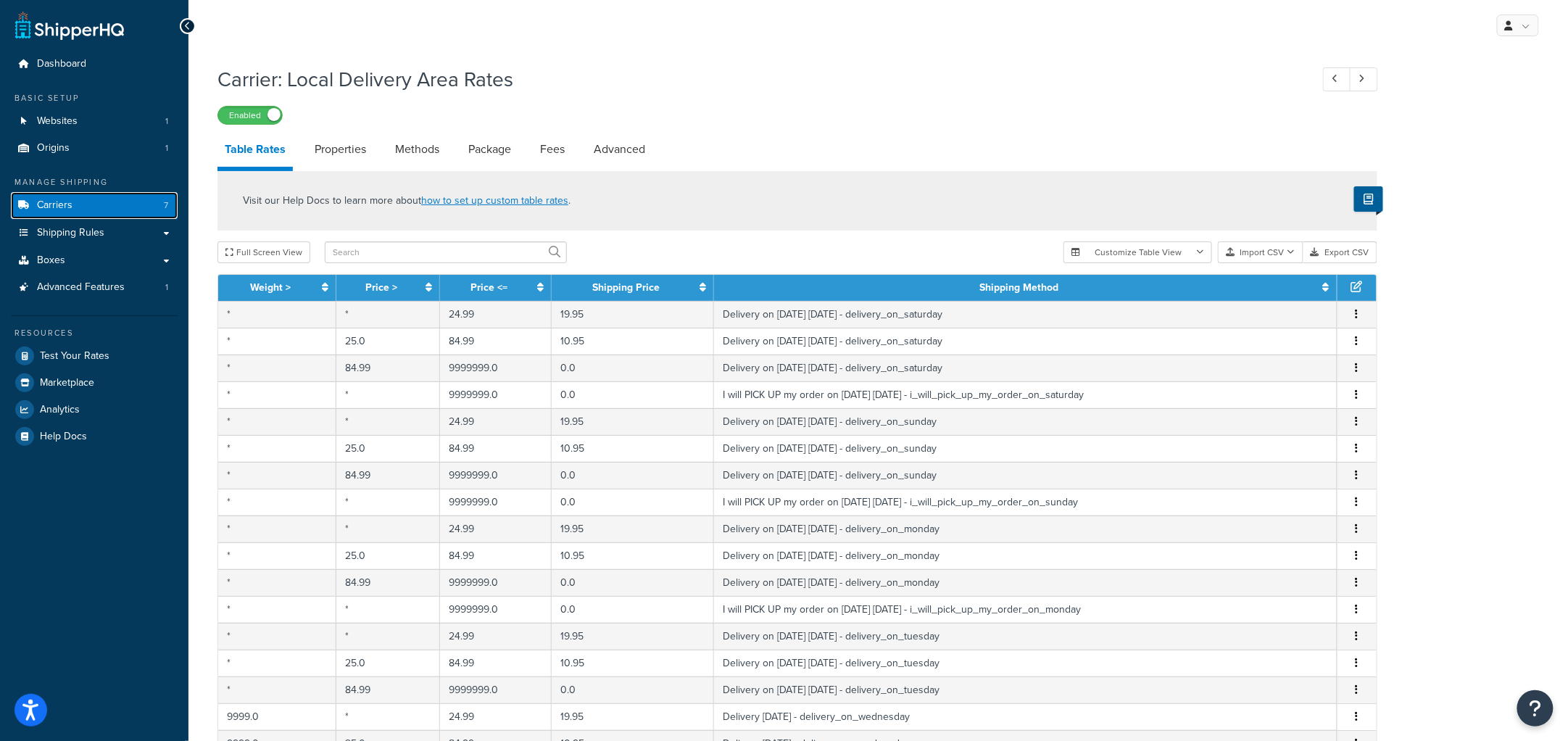
click at [95, 204] on link "Carriers 7" at bounding box center [94, 205] width 167 height 27
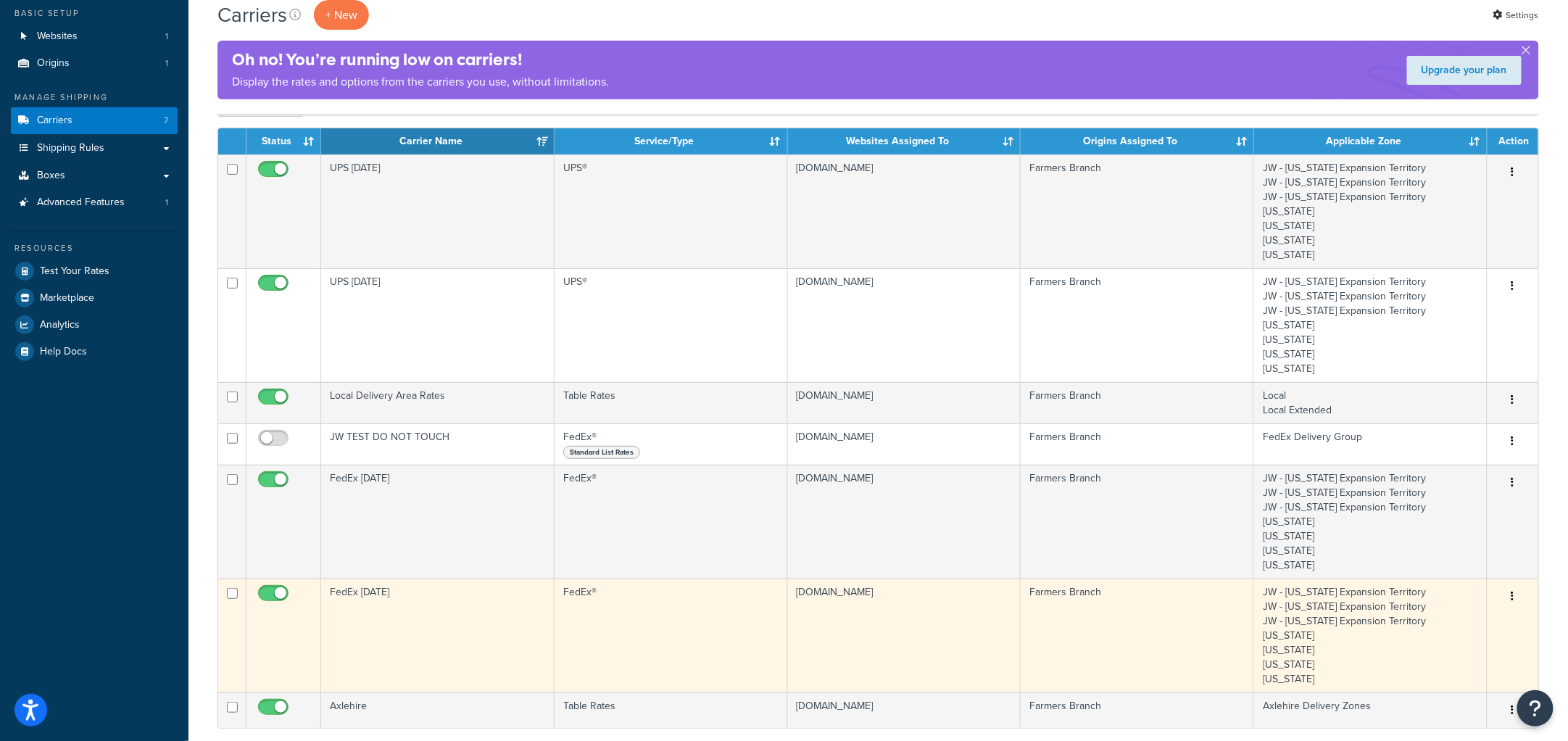
scroll to position [271, 0]
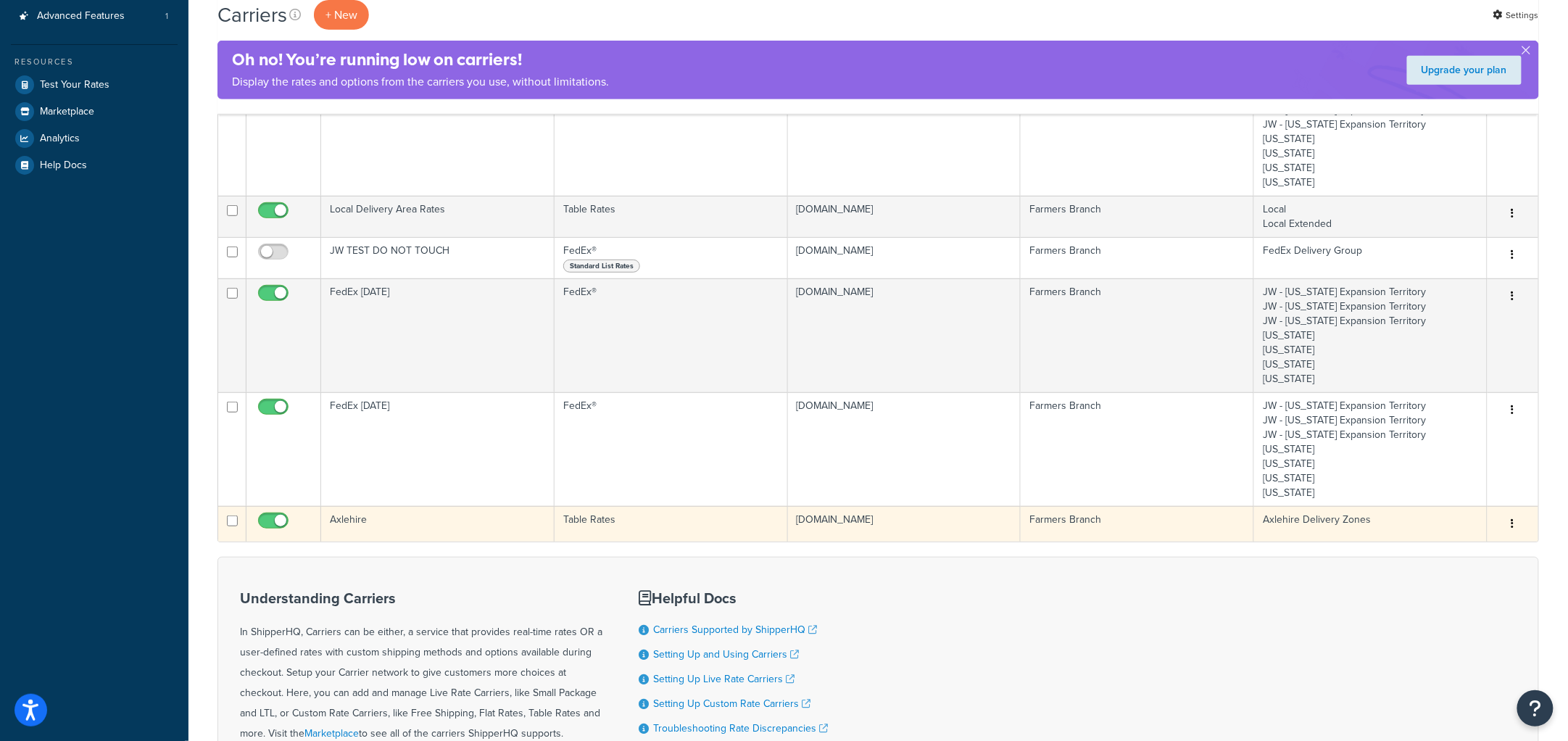
click at [443, 513] on td "Axlehire" at bounding box center [438, 524] width 233 height 35
